Goal: Check status: Check status

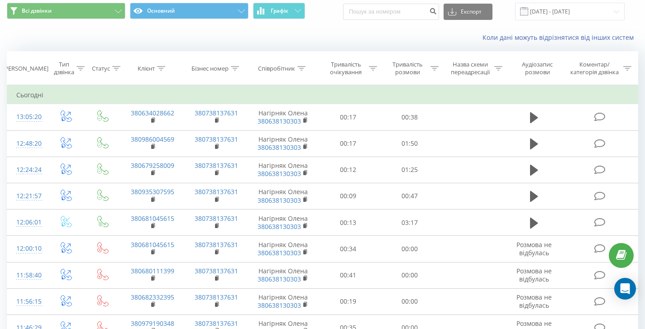
scroll to position [11, 0]
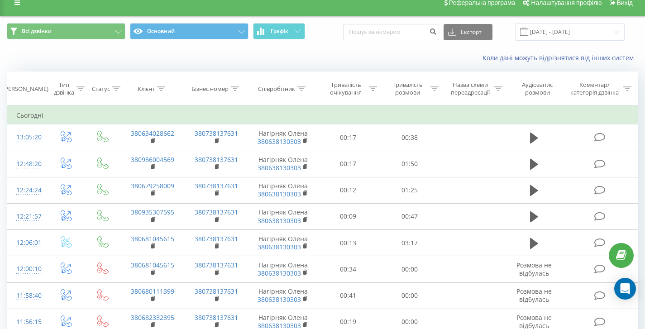
click at [426, 67] on div "Коли дані можуть відрізнятися вiд інших систем" at bounding box center [322, 58] width 644 height 22
